Goal: Task Accomplishment & Management: Manage account settings

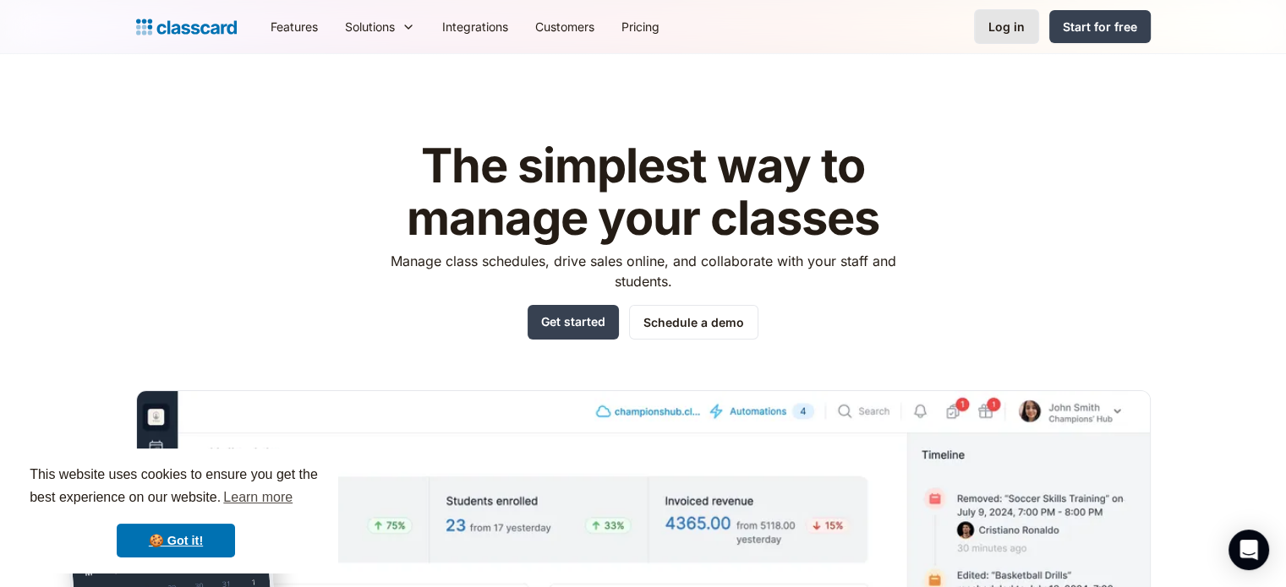
click at [1001, 25] on div "Log in" at bounding box center [1006, 27] width 36 height 18
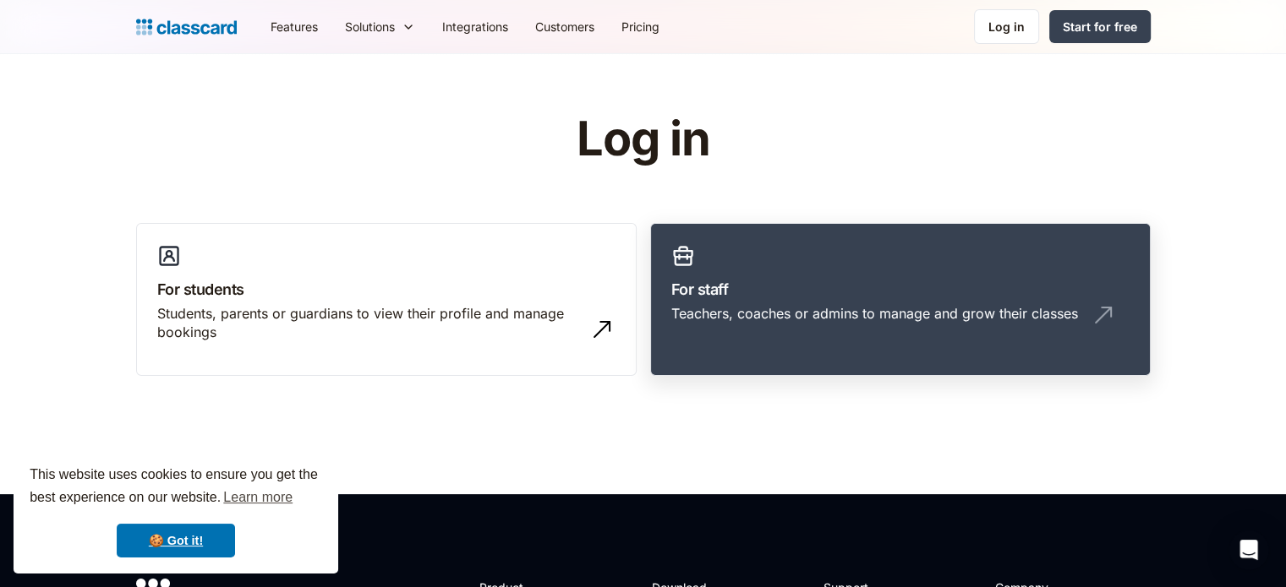
click at [849, 325] on div "Teachers, coaches or admins to manage and grow their classes" at bounding box center [900, 320] width 458 height 32
